Goal: Information Seeking & Learning: Find specific fact

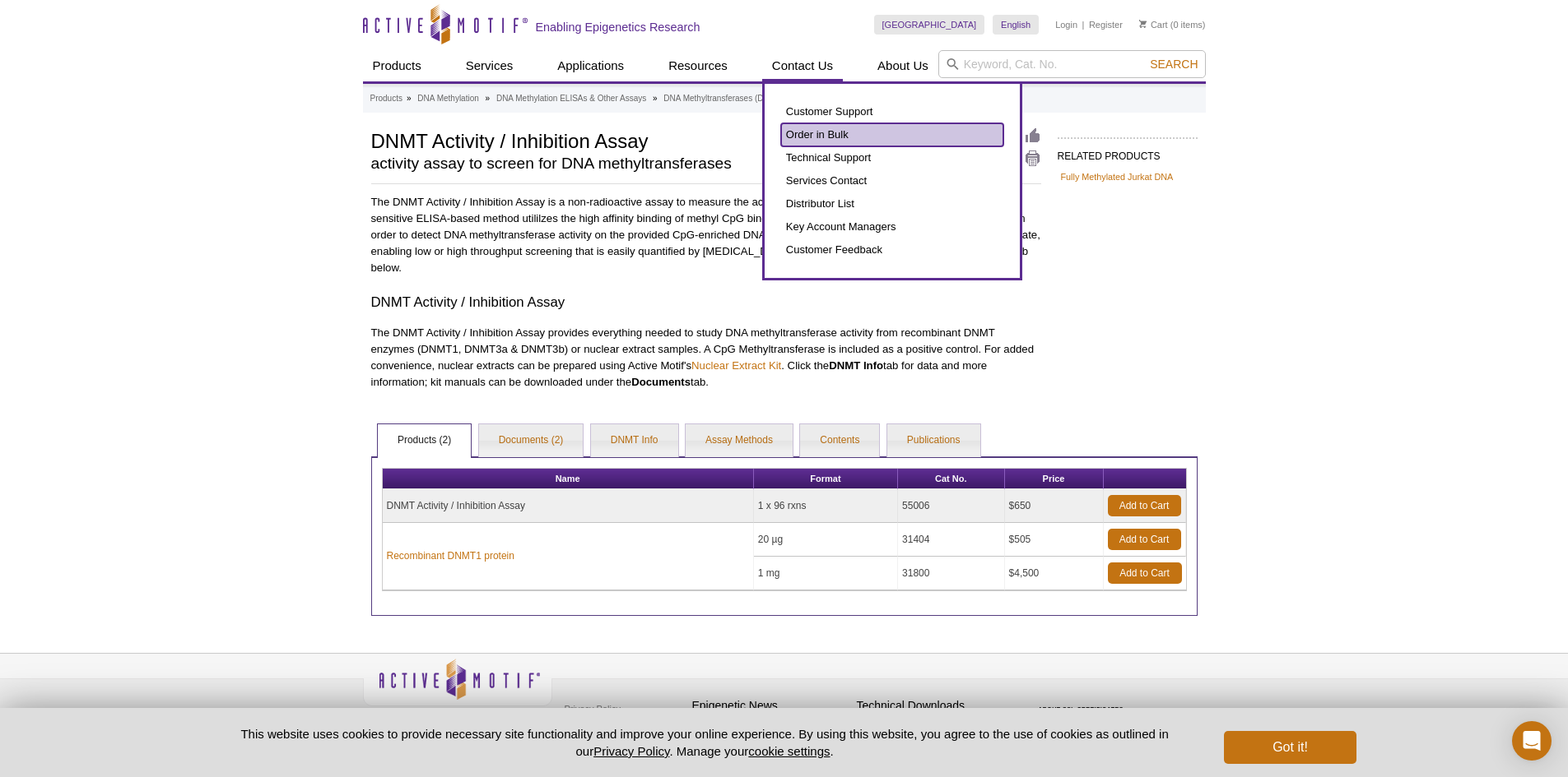
click at [803, 130] on link "Order in Bulk" at bounding box center [892, 135] width 222 height 23
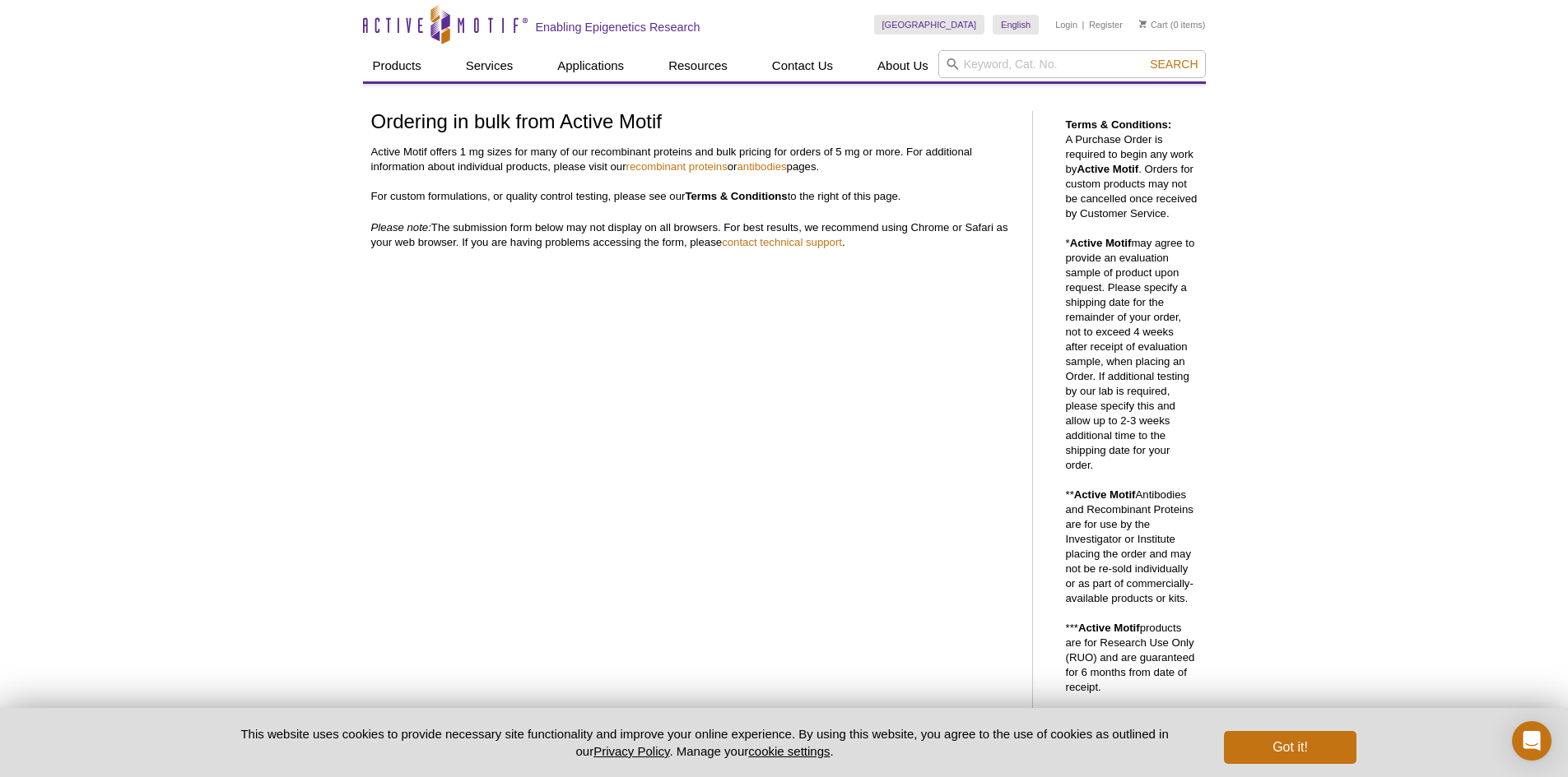
click at [288, 500] on div "Active Motif Logo Enabling Epigenetics Research 0 Search Skip to content Active…" at bounding box center [784, 742] width 1568 height 1484
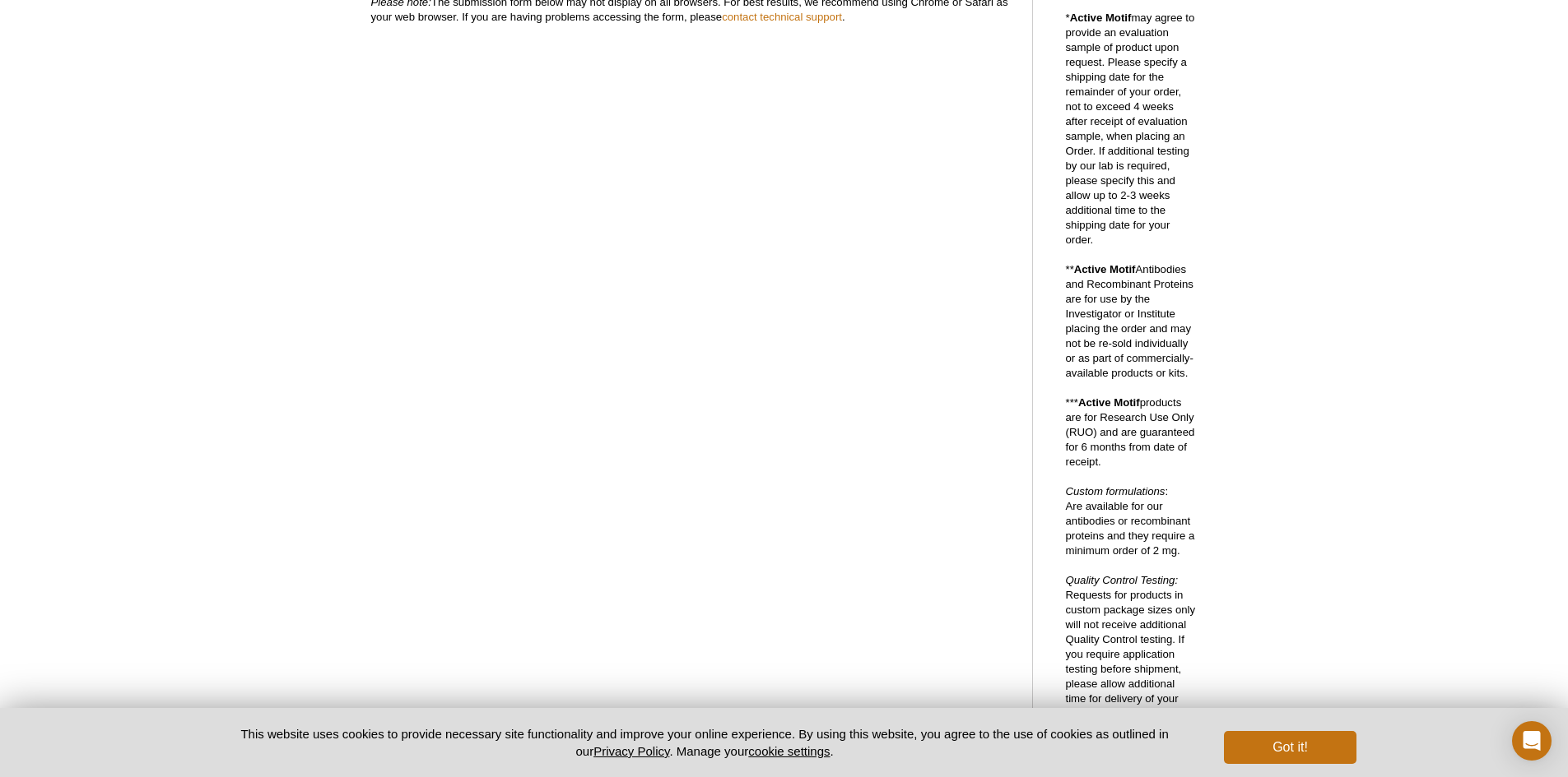
scroll to position [223, 0]
click at [279, 564] on div "Active Motif Logo Enabling Epigenetics Research 0 Search Skip to content Active…" at bounding box center [784, 519] width 1568 height 1484
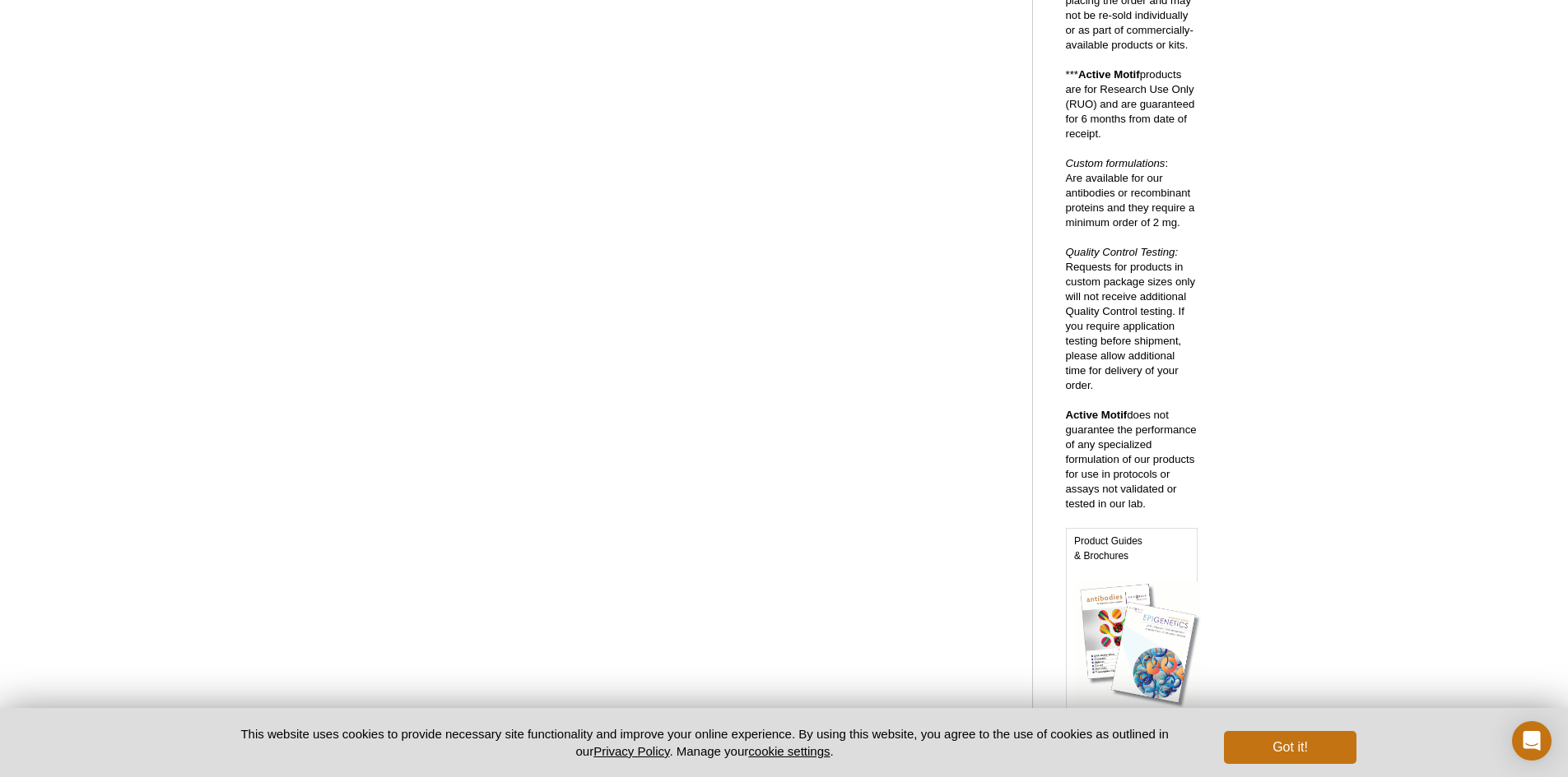
scroll to position [552, 0]
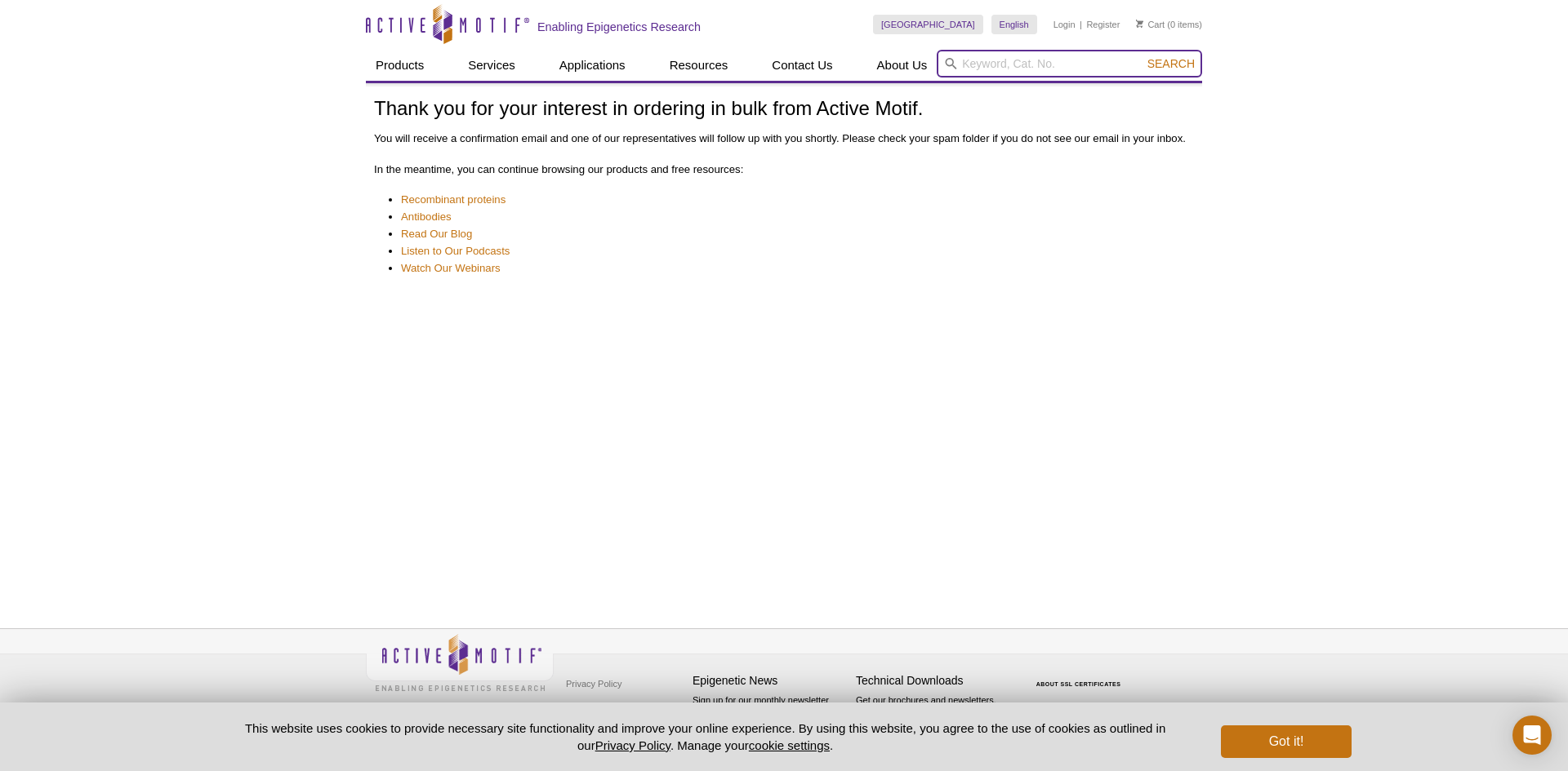
click at [1121, 61] on input "search" at bounding box center [1070, 63] width 266 height 27
type input "55006"
click at [1142, 57] on button "Search" at bounding box center [1170, 64] width 58 height 15
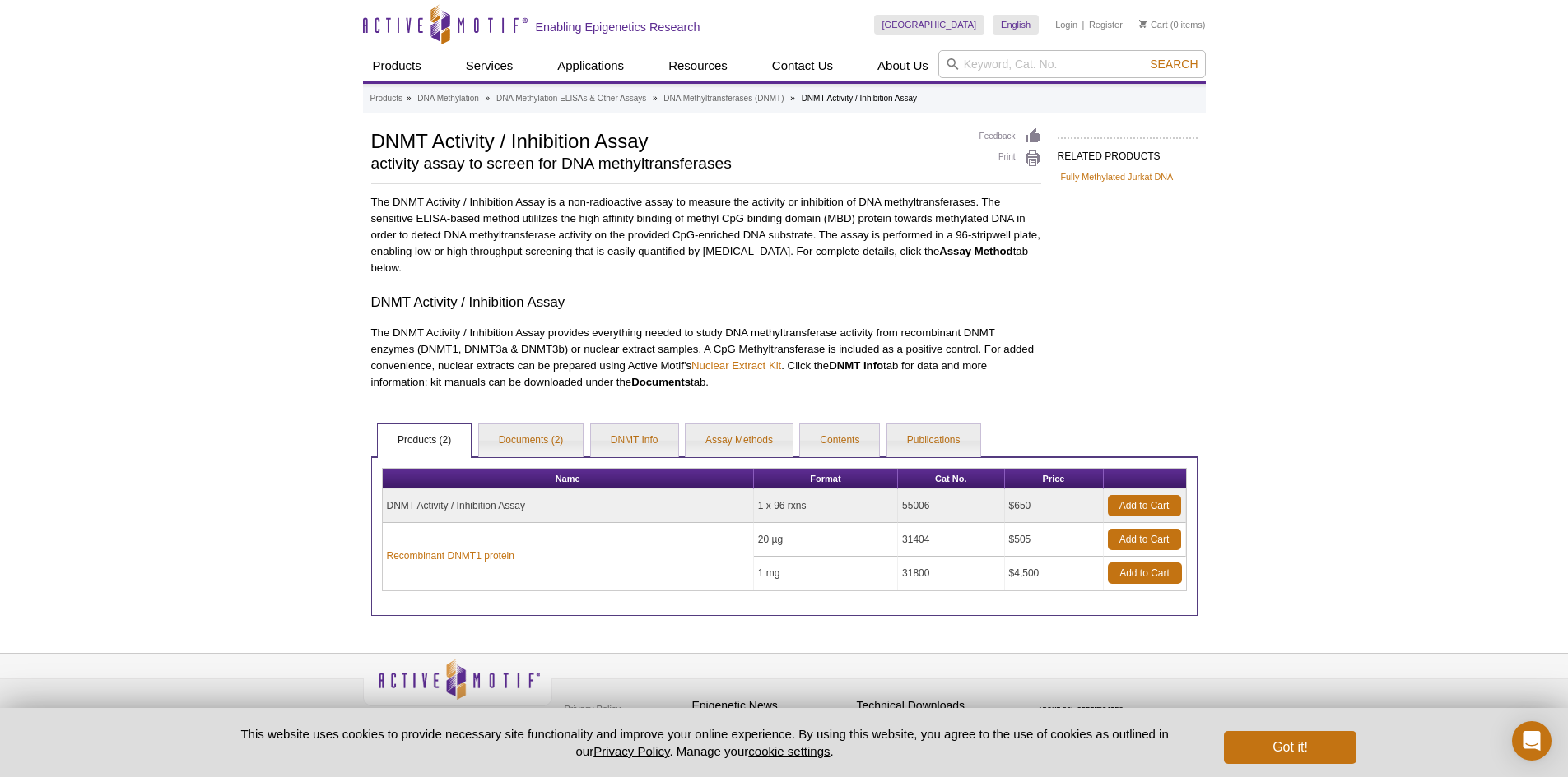
scroll to position [20, 0]
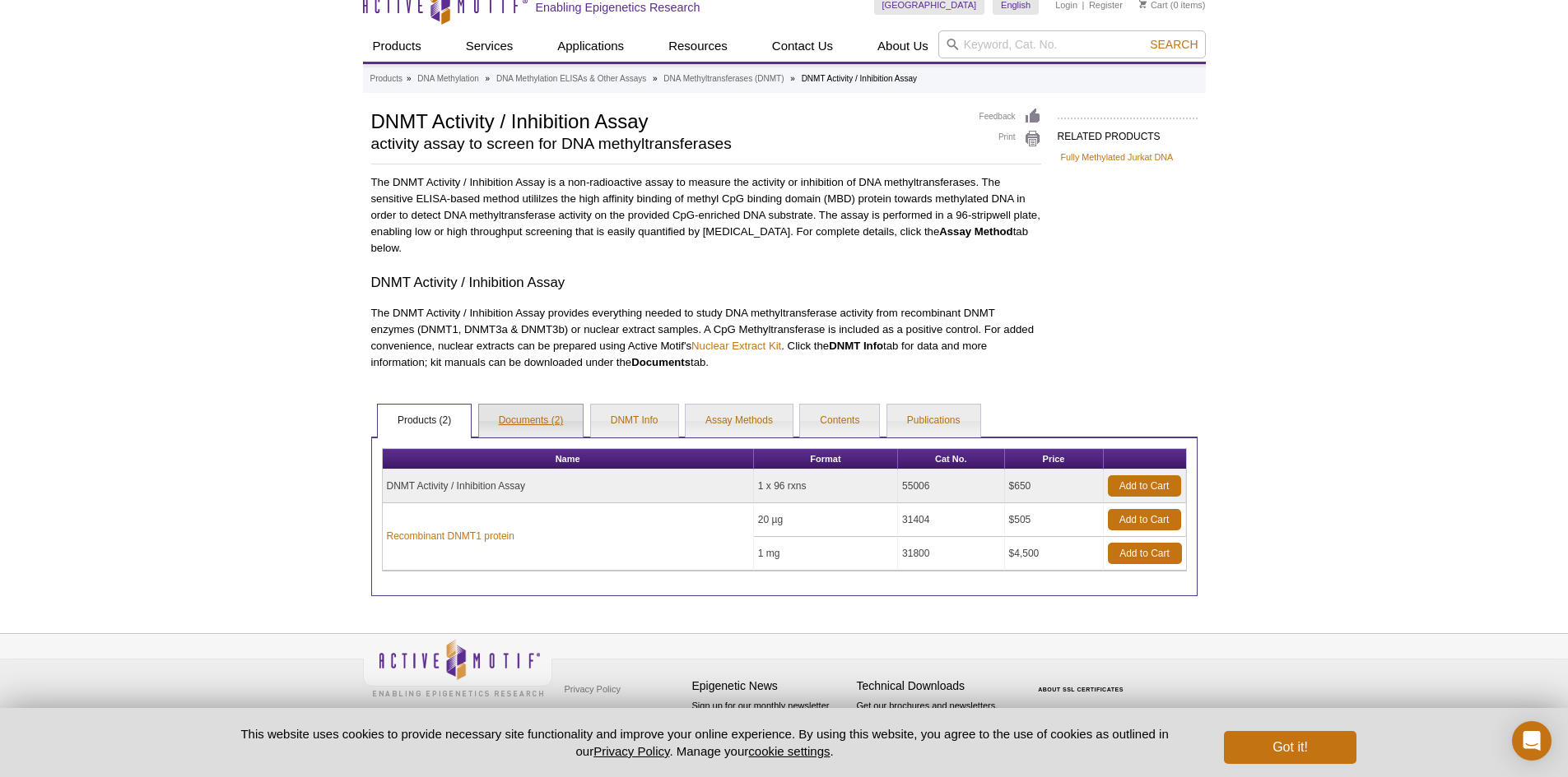
click at [535, 421] on link "Documents (2)" at bounding box center [531, 421] width 104 height 33
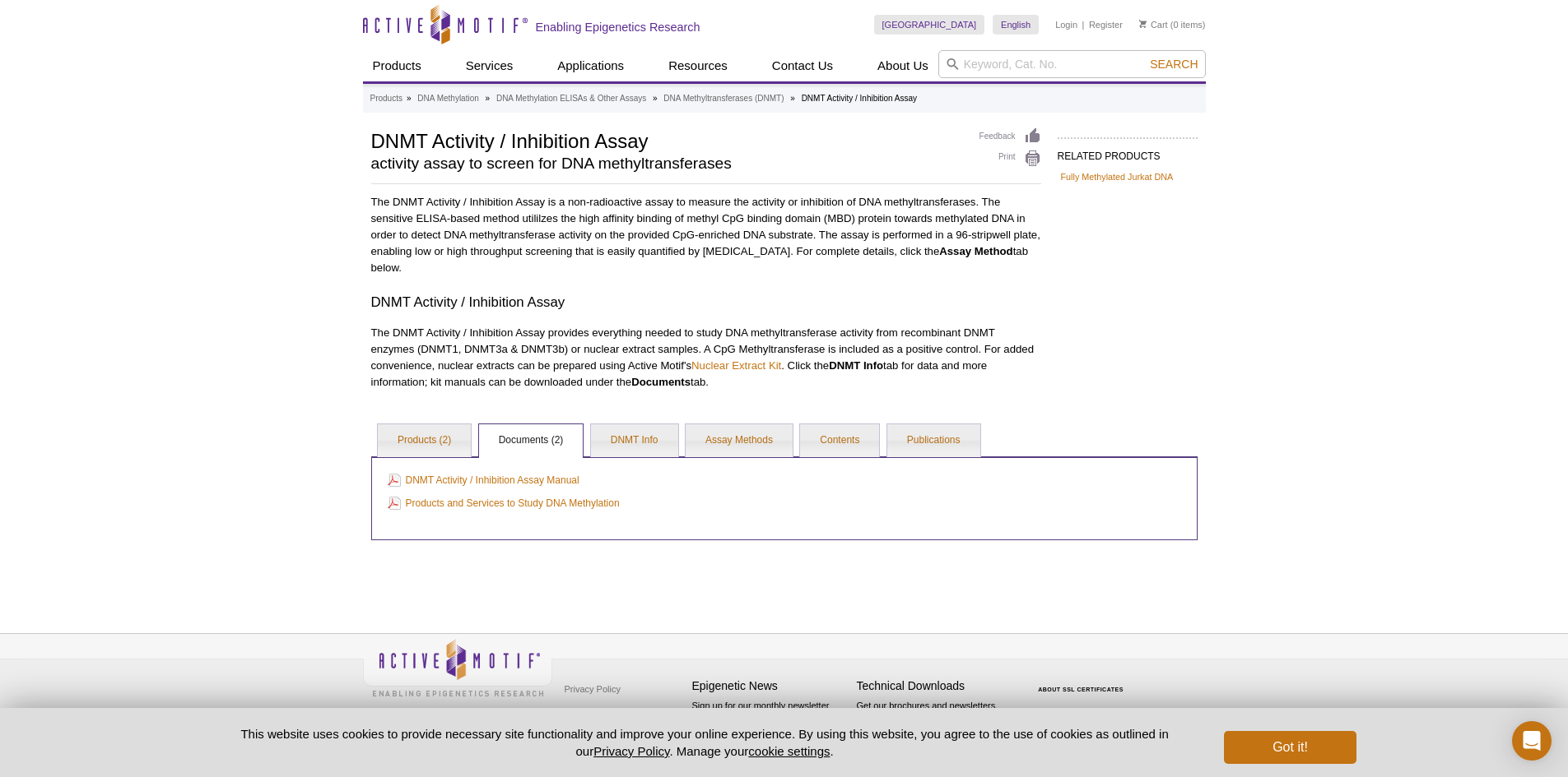
scroll to position [0, 0]
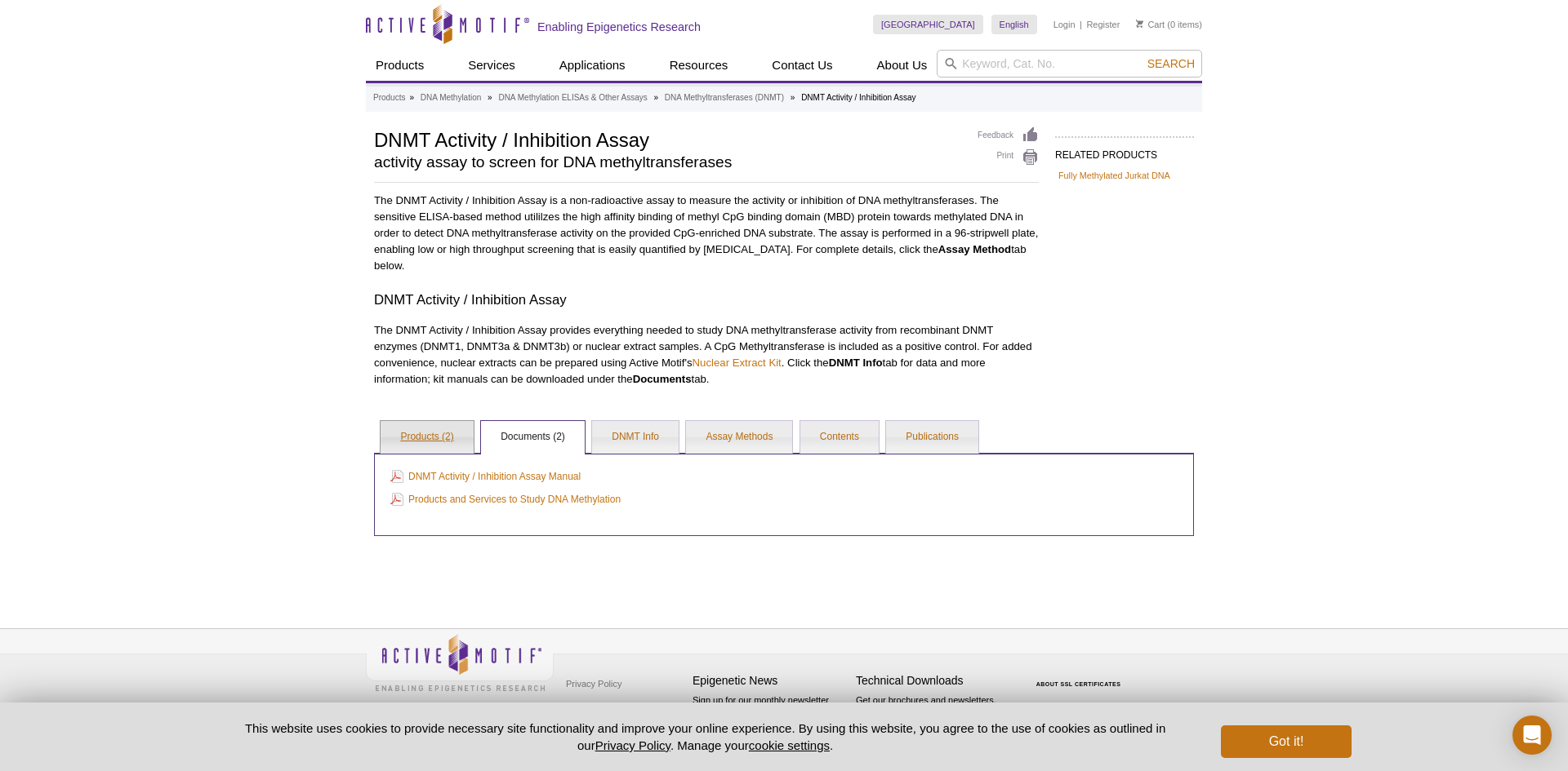
click at [431, 440] on link "Products (2)" at bounding box center [427, 437] width 92 height 33
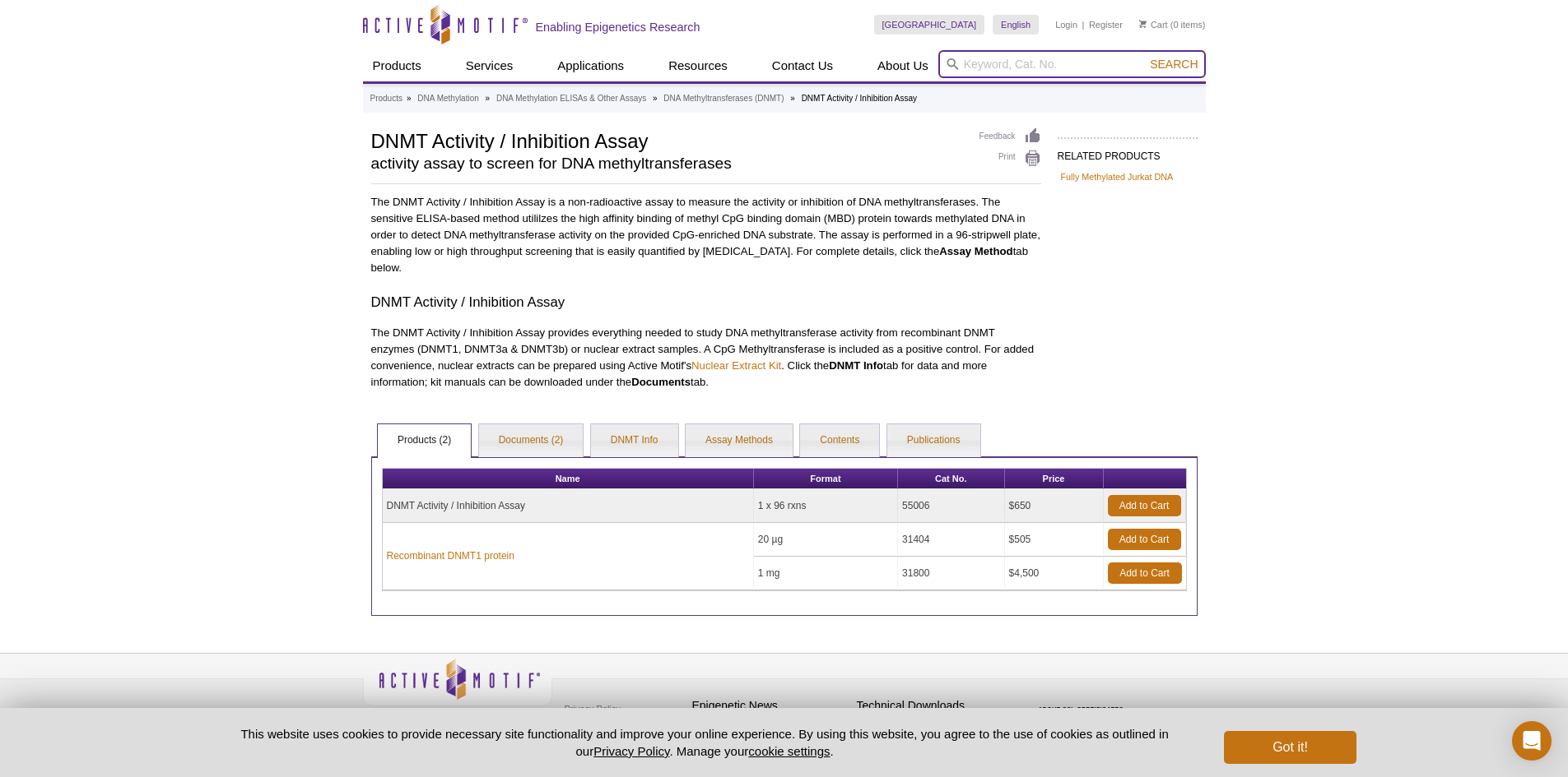
click at [974, 69] on input "search" at bounding box center [1072, 63] width 268 height 28
paste input "31406"
click at [1145, 57] on button "Search" at bounding box center [1174, 64] width 58 height 15
type input "31406 – Recombinant DNMT3A protein"
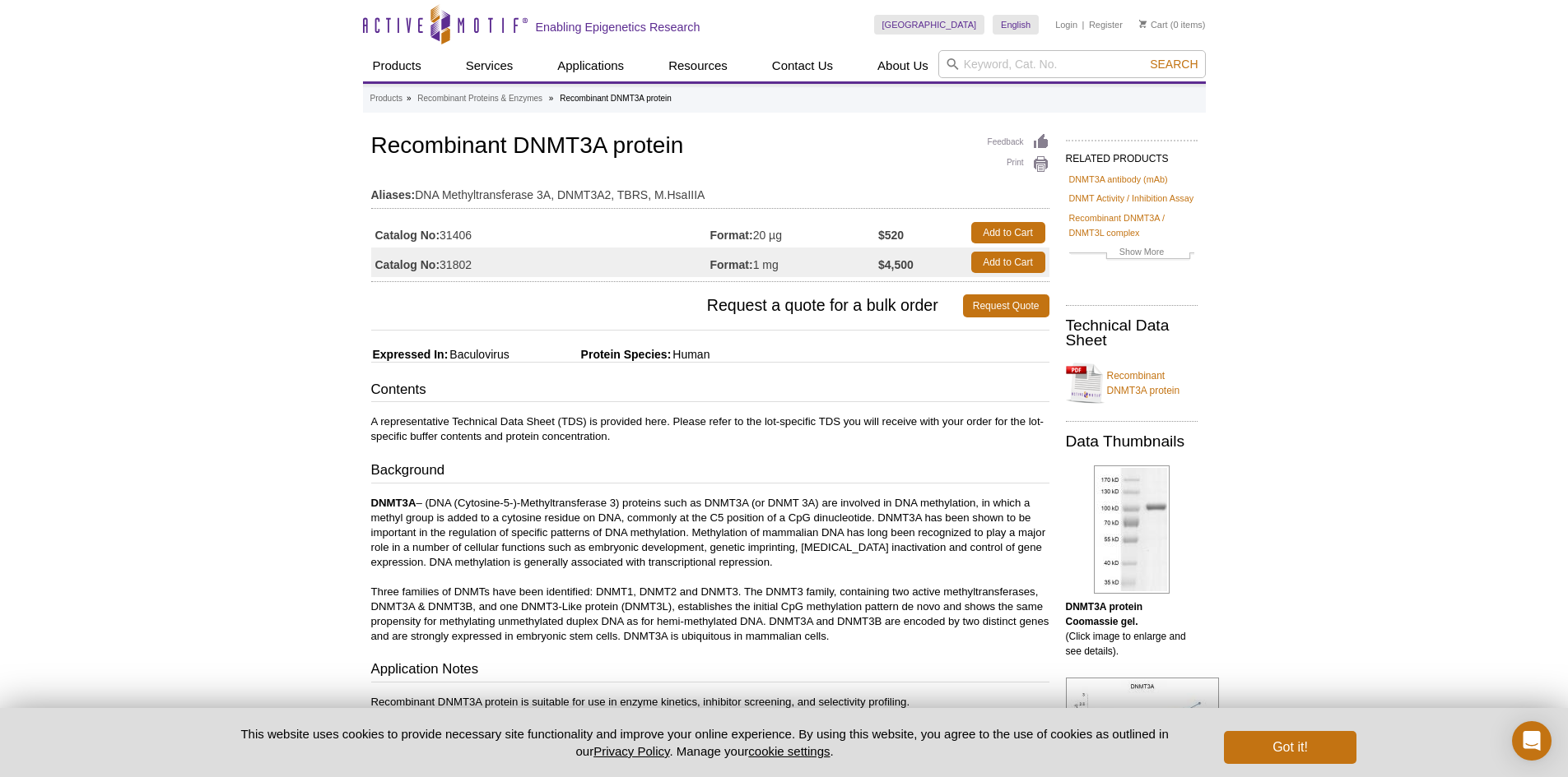
click at [1288, 387] on div "Active Motif Logo Enabling Epigenetics Research 0 Search Skip to content Active…" at bounding box center [784, 742] width 1568 height 1485
click at [307, 320] on div "Active Motif Logo Enabling Epigenetics Research 0 Search Skip to content Active…" at bounding box center [784, 742] width 1568 height 1485
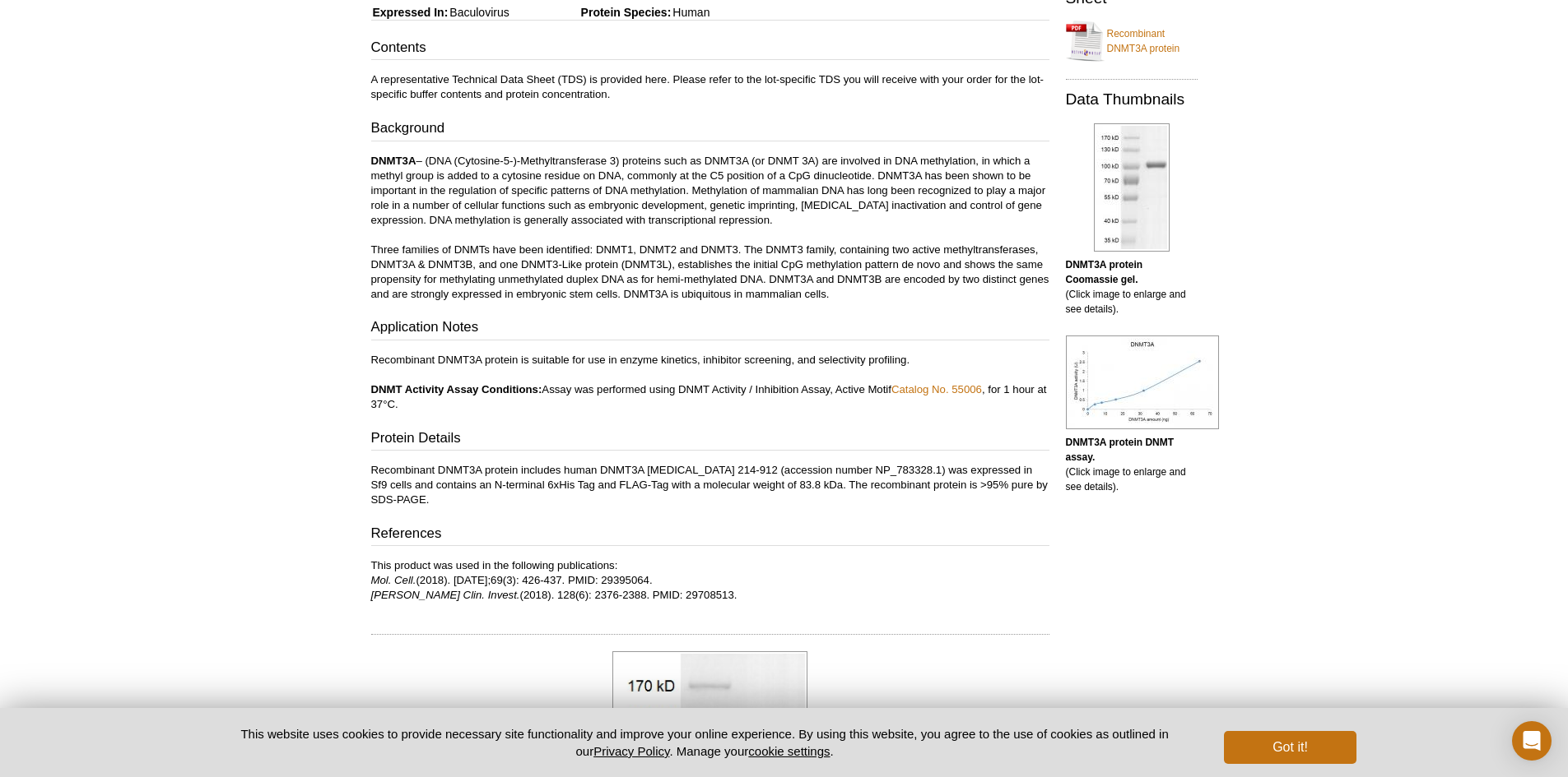
scroll to position [342, 0]
click at [1164, 387] on img at bounding box center [1142, 383] width 153 height 94
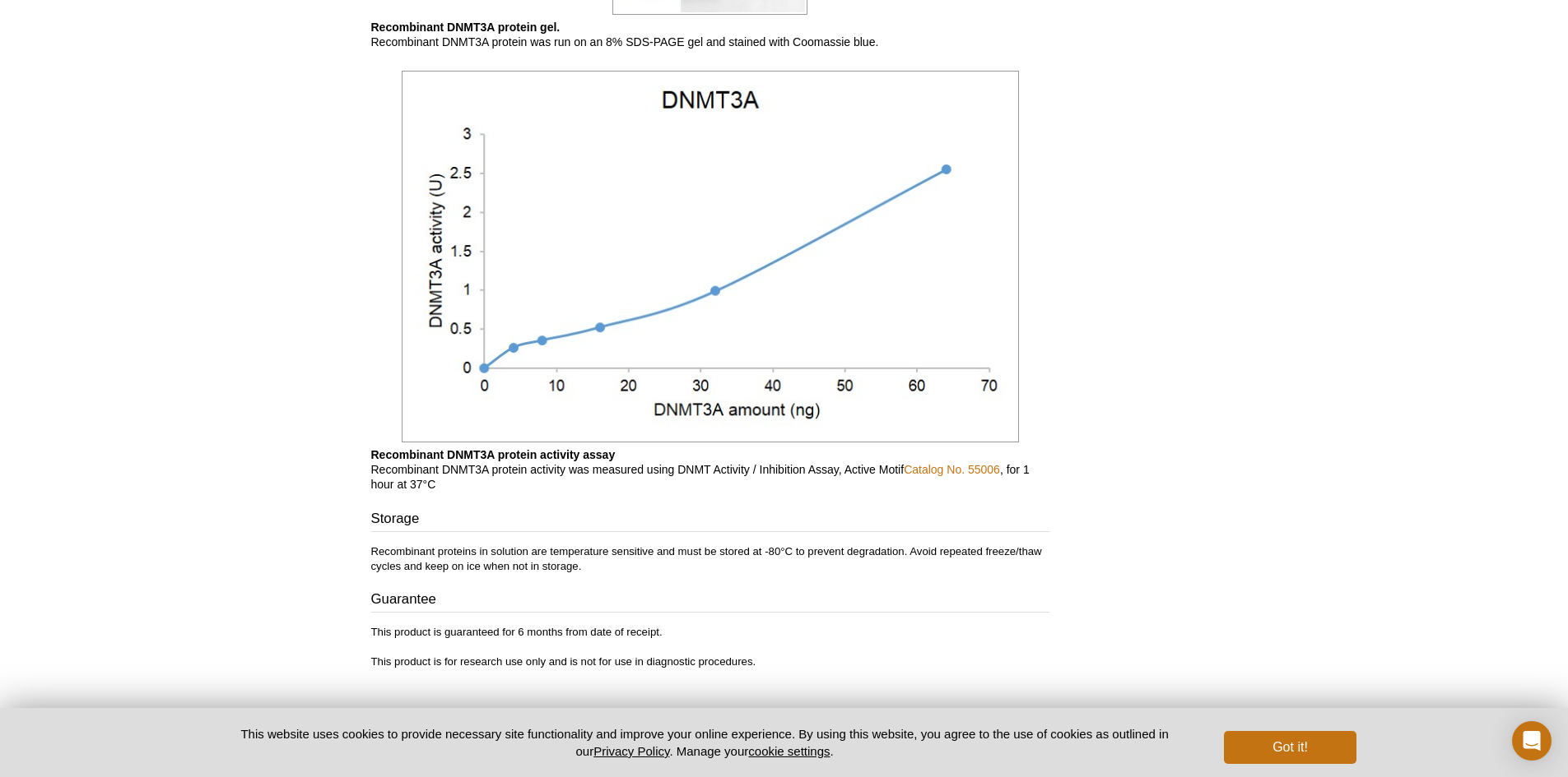
scroll to position [1319, 0]
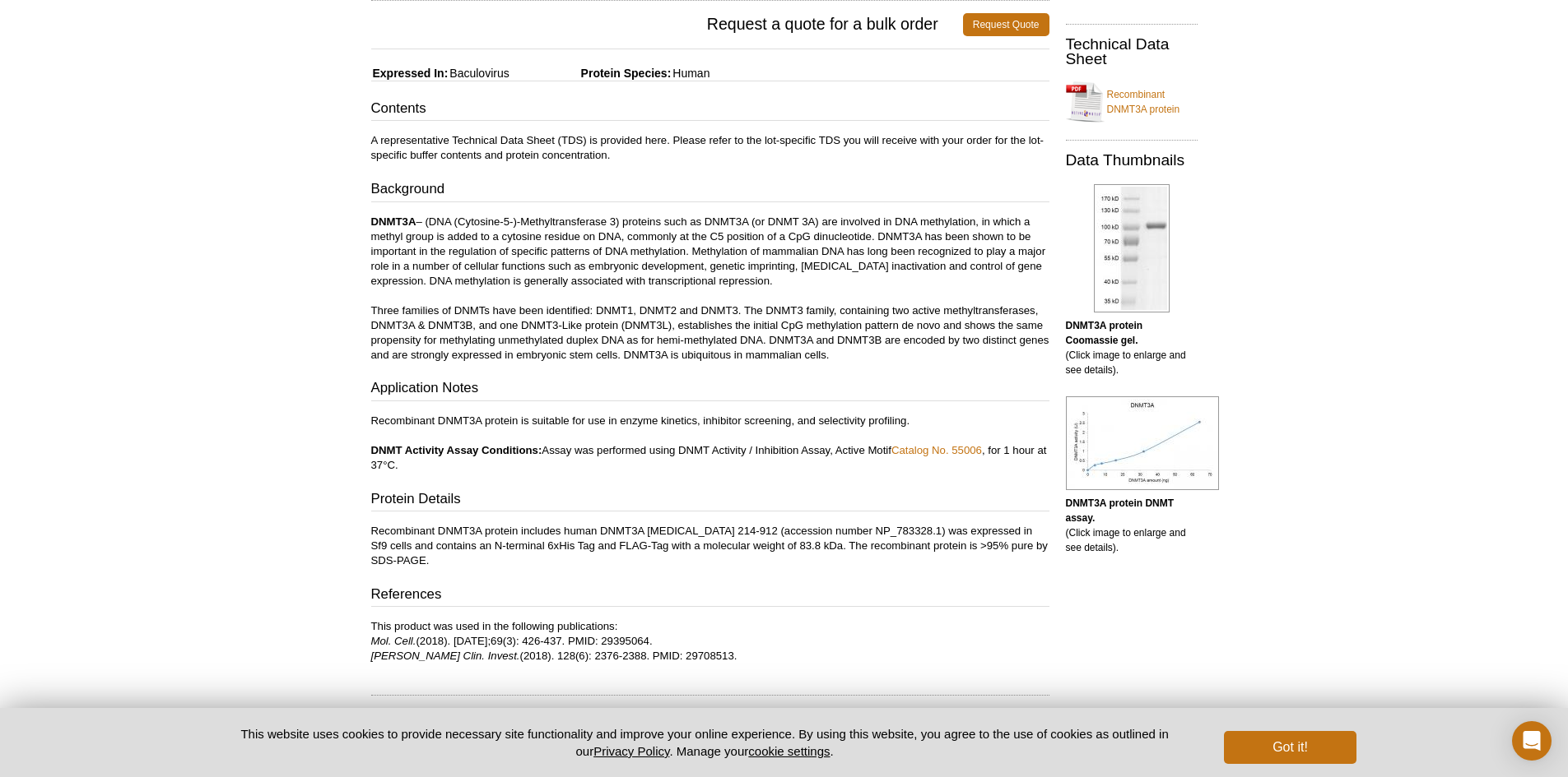
scroll to position [271, 0]
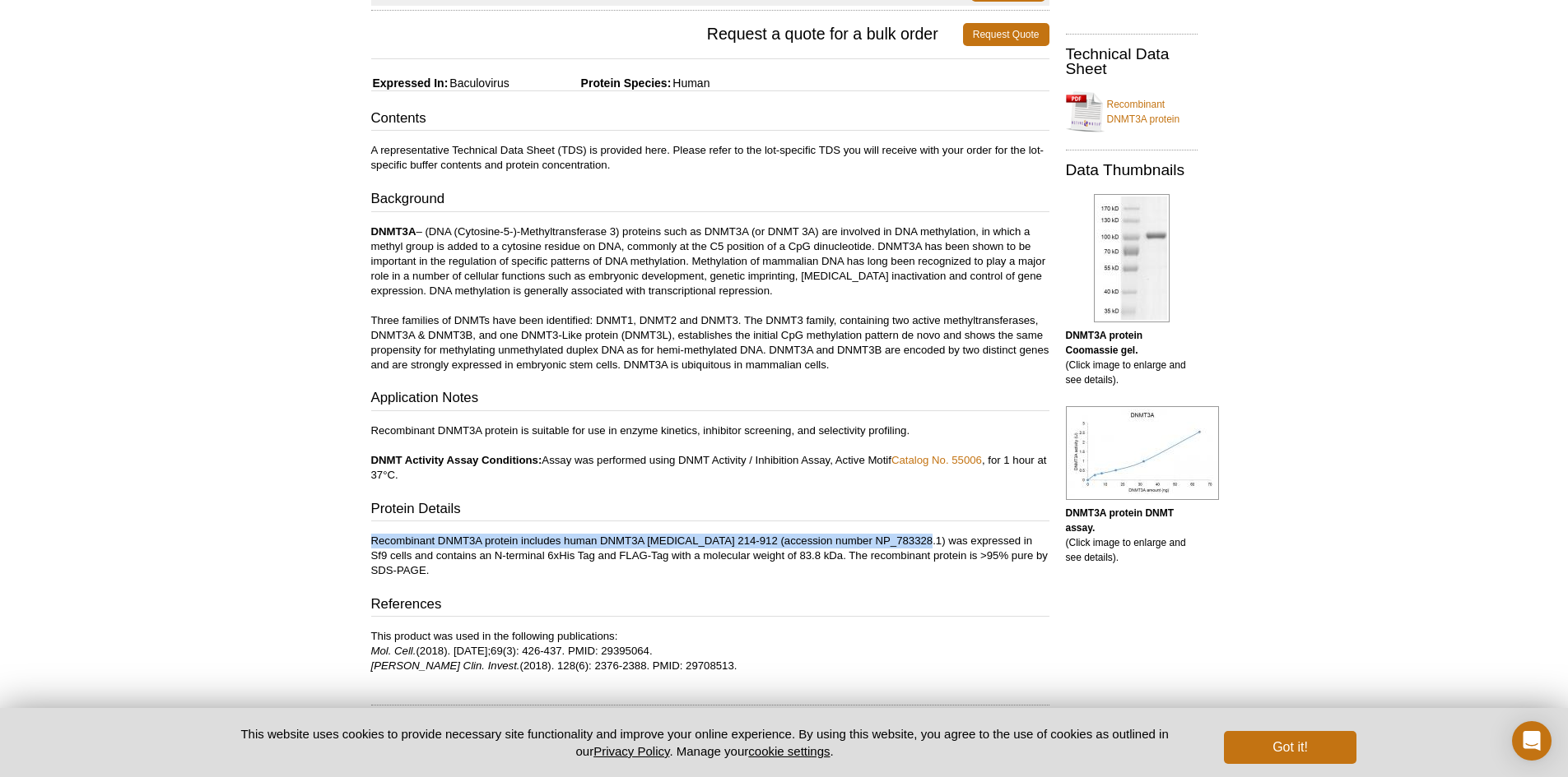
drag, startPoint x: 374, startPoint y: 538, endPoint x: 915, endPoint y: 530, distance: 541.1
click at [915, 530] on div "Contents A representative Technical Data Sheet (TDS) is provided here. Please r…" at bounding box center [710, 392] width 678 height 566
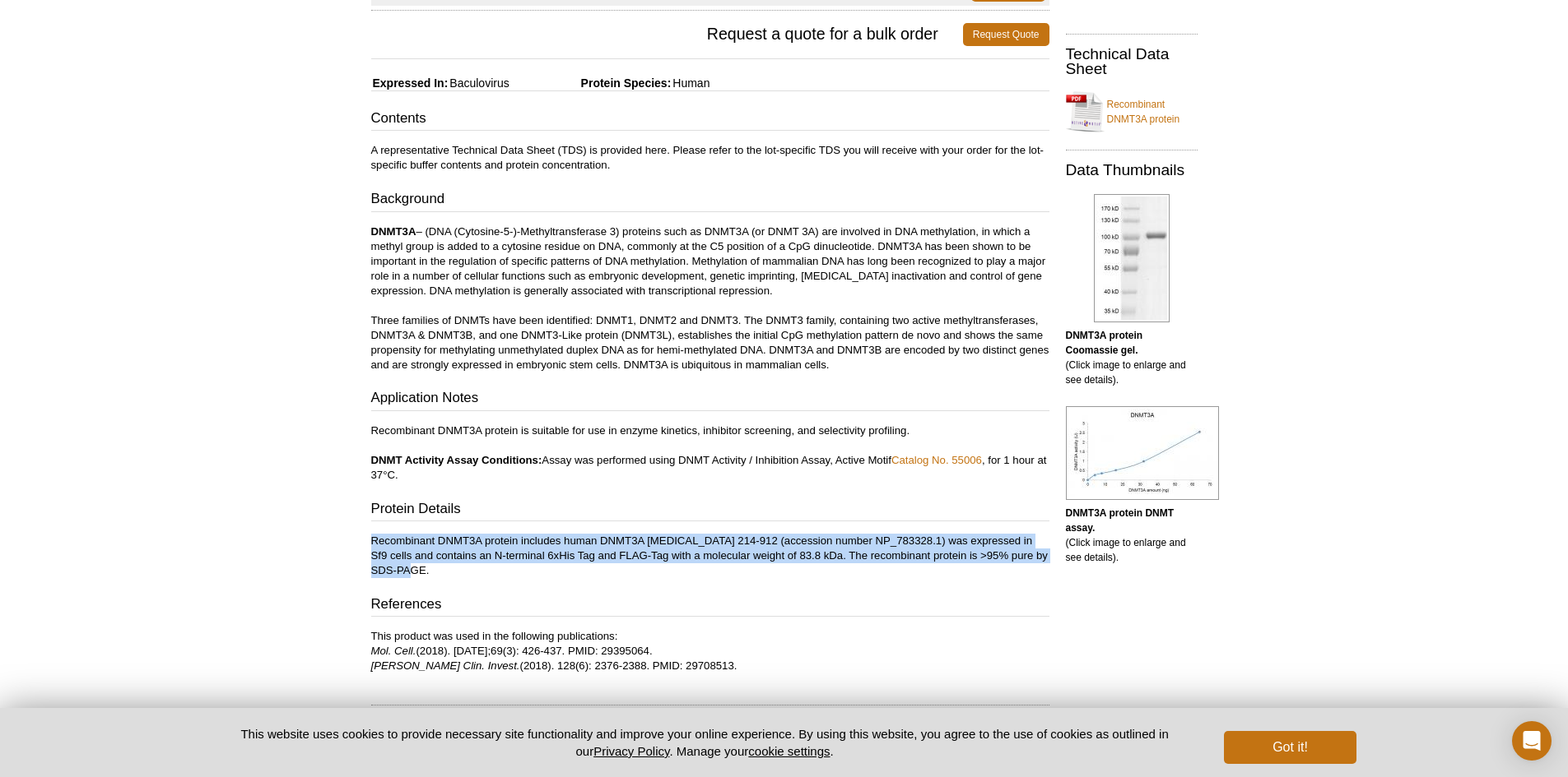
copy p "Recombinant DNMT3A protein includes human DNMT3A [MEDICAL_DATA] 214-912 (access…"
